Goal: Information Seeking & Learning: Understand process/instructions

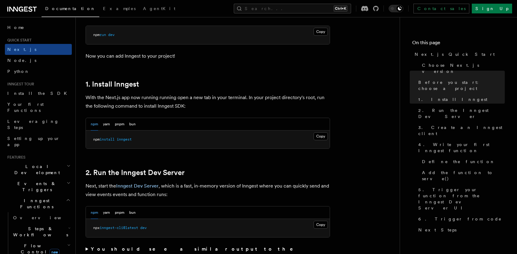
scroll to position [302, 0]
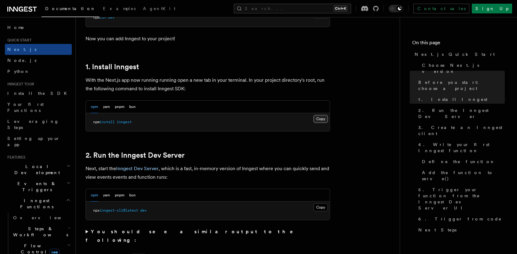
click at [318, 116] on button "Copy Copied" at bounding box center [320, 119] width 14 height 8
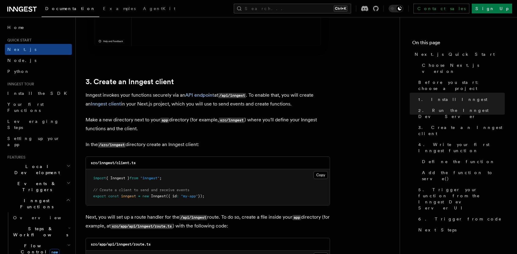
scroll to position [672, 0]
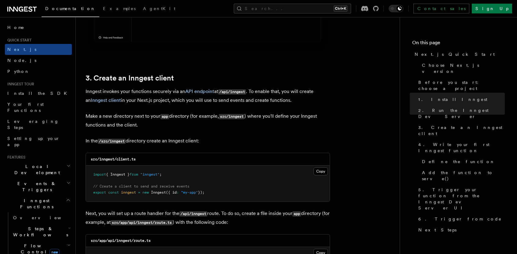
click at [118, 141] on code "/src/inngest" at bounding box center [112, 141] width 28 height 5
copy code "inngest"
click at [320, 170] on button "Copy Copied" at bounding box center [320, 172] width 14 height 8
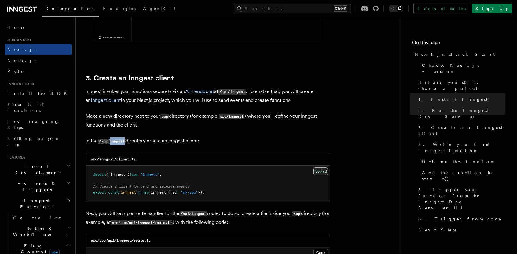
click at [320, 170] on button "Copy Copied" at bounding box center [320, 172] width 14 height 8
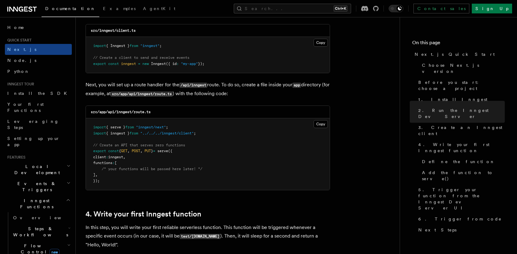
scroll to position [839, 0]
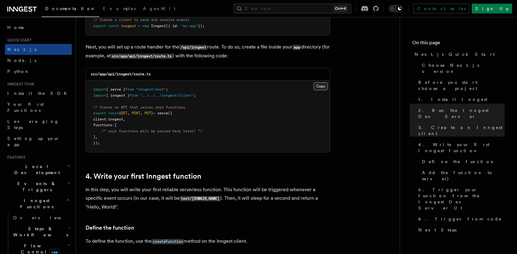
click at [320, 87] on button "Copy Copied" at bounding box center [320, 86] width 14 height 8
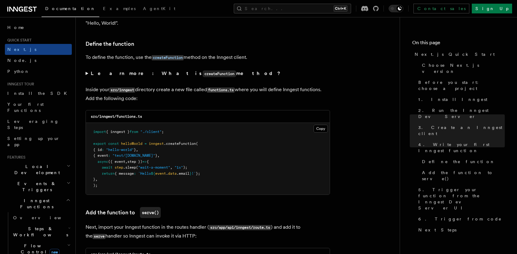
scroll to position [1030, 0]
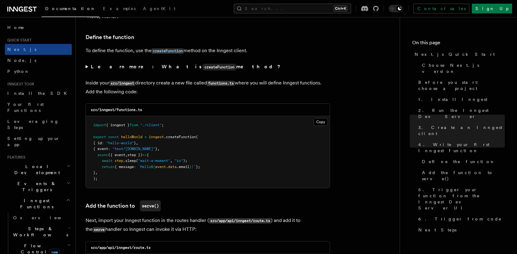
click at [107, 110] on code "src/inngest/functions.ts" at bounding box center [116, 110] width 51 height 4
copy code "inngest"
click at [120, 110] on code "src/inngest/functions.ts" at bounding box center [116, 110] width 51 height 4
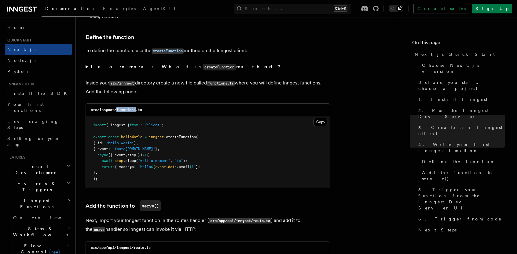
copy code "functions"
click at [321, 122] on button "Copy Copied" at bounding box center [320, 122] width 14 height 8
